Goal: Task Accomplishment & Management: Use online tool/utility

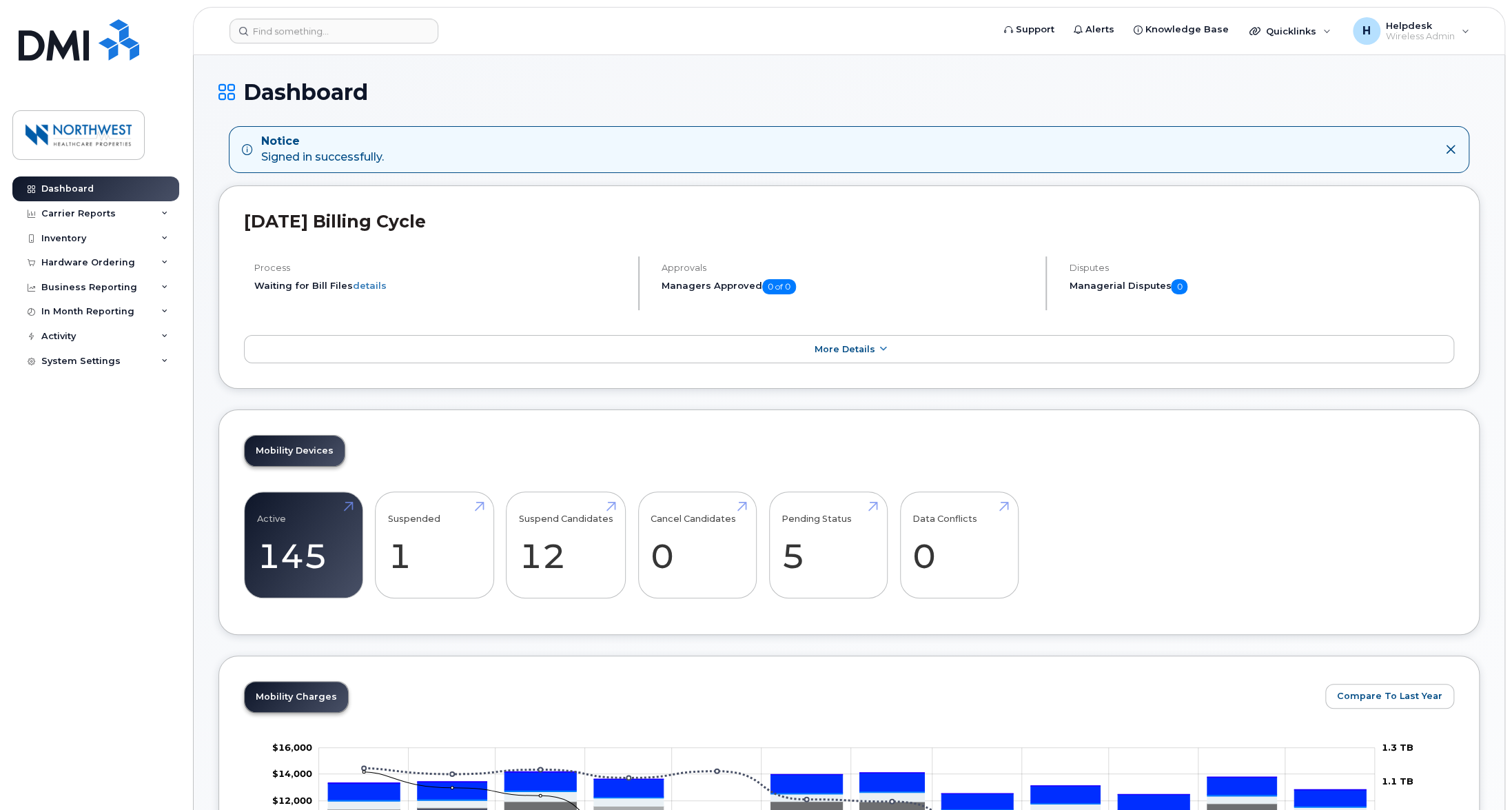
scroll to position [345, 0]
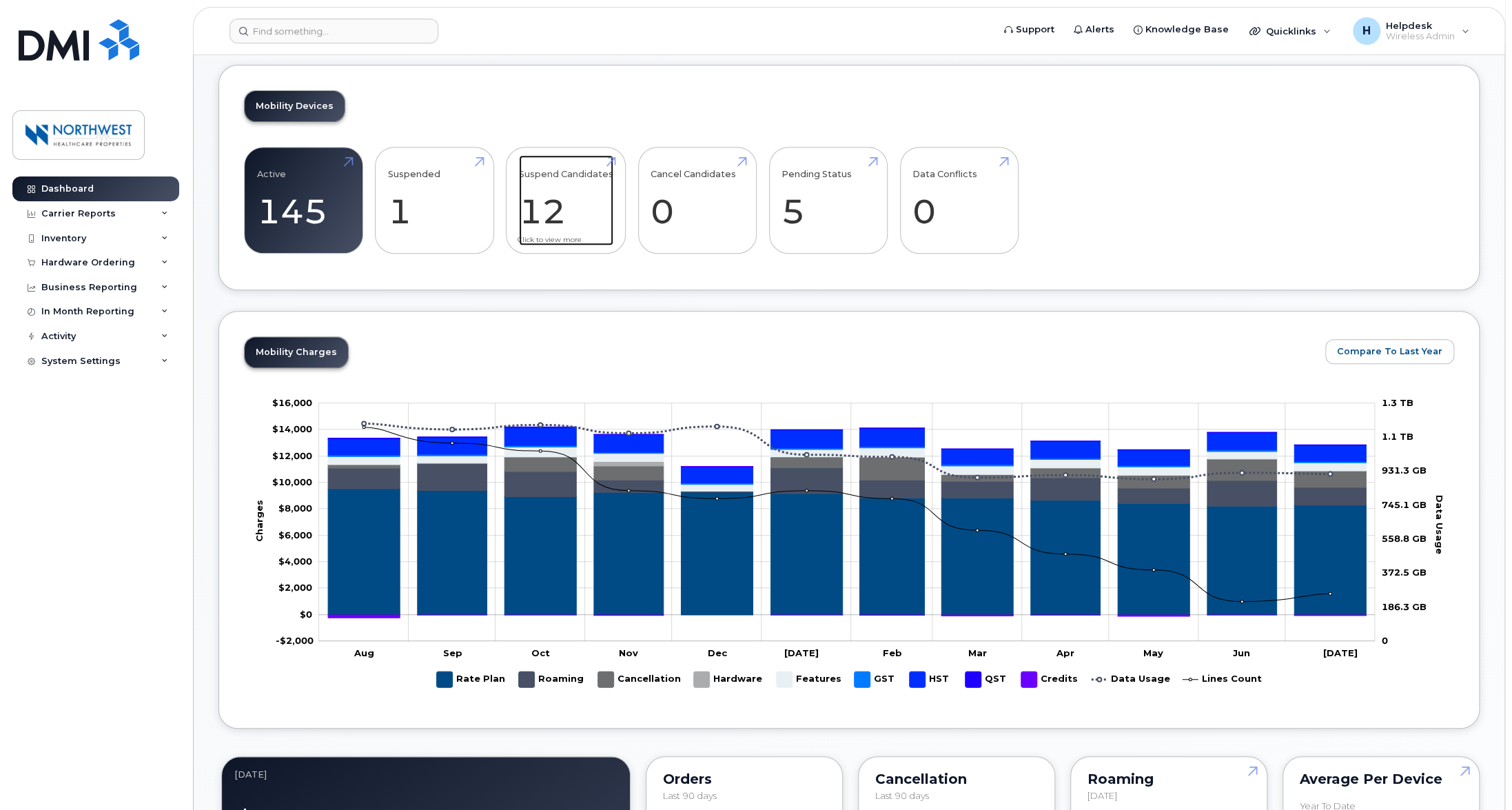
click at [562, 214] on link "Suspend Candidates 12" at bounding box center [566, 200] width 95 height 91
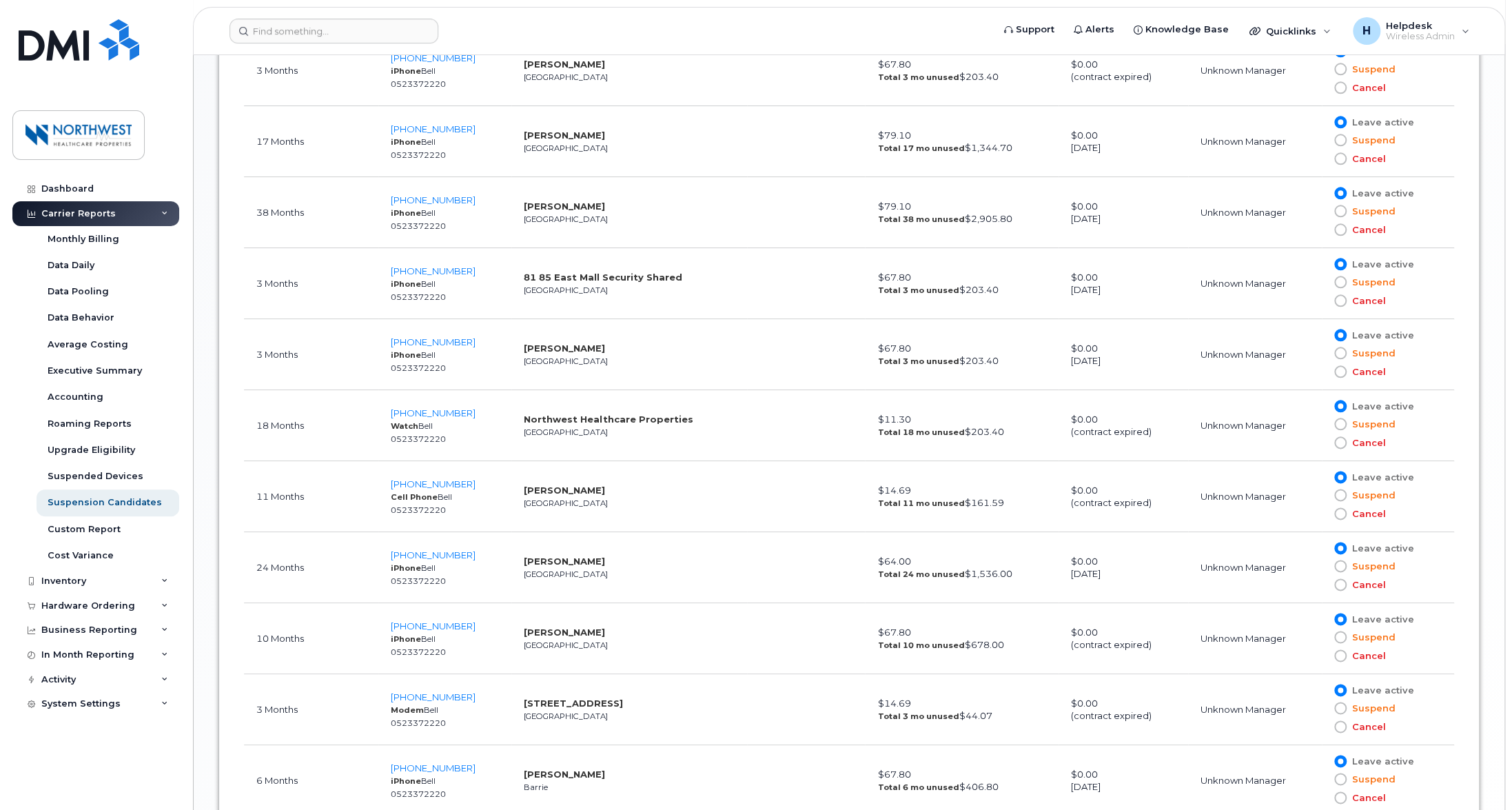
scroll to position [809, 0]
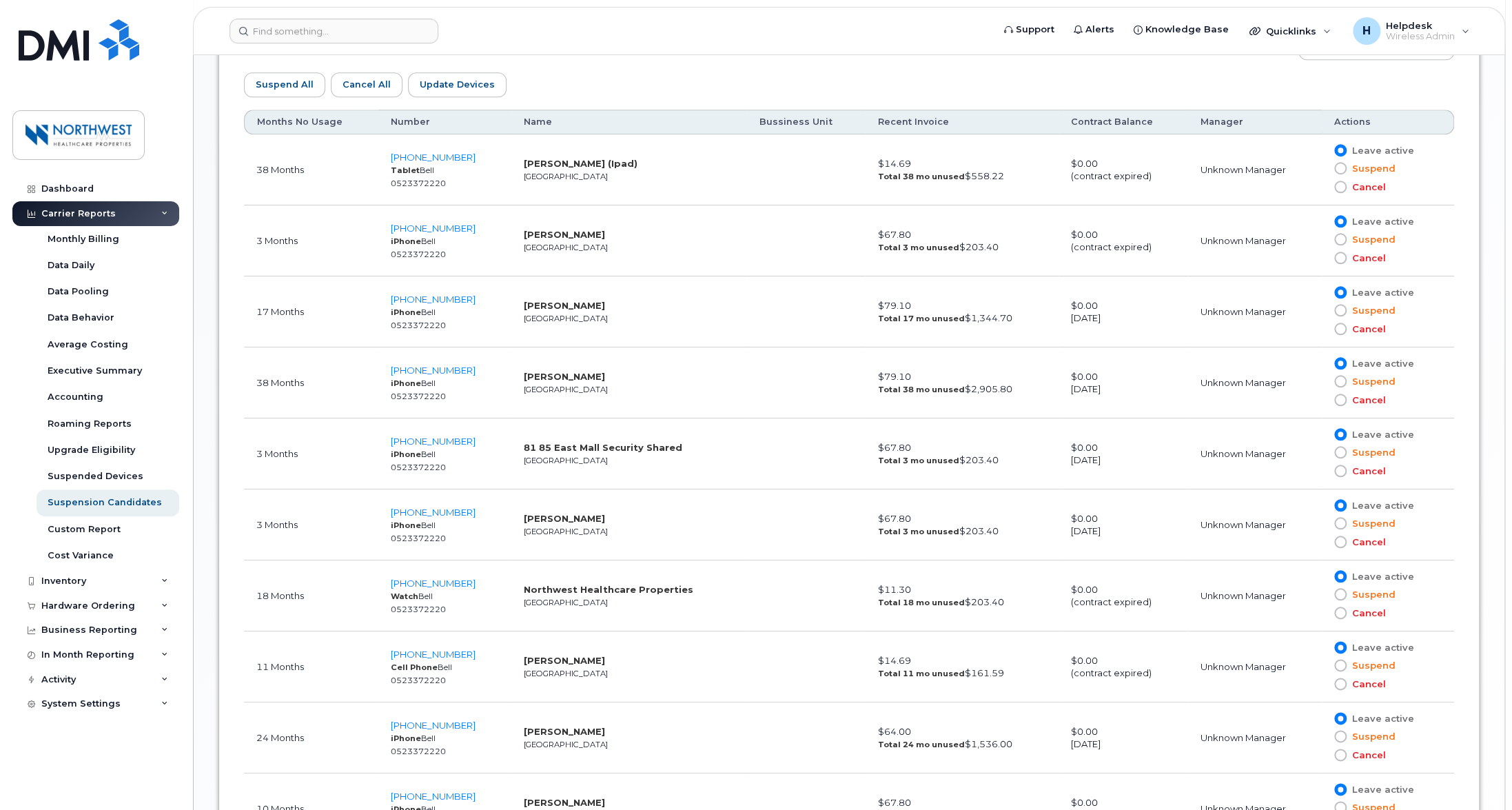
click at [753, 527] on td at bounding box center [806, 525] width 118 height 71
click at [1351, 520] on span "Suspend" at bounding box center [1371, 524] width 49 height 13
click at [1321, 523] on input "Suspend" at bounding box center [1321, 523] width 0 height 0
